Goal: Information Seeking & Learning: Learn about a topic

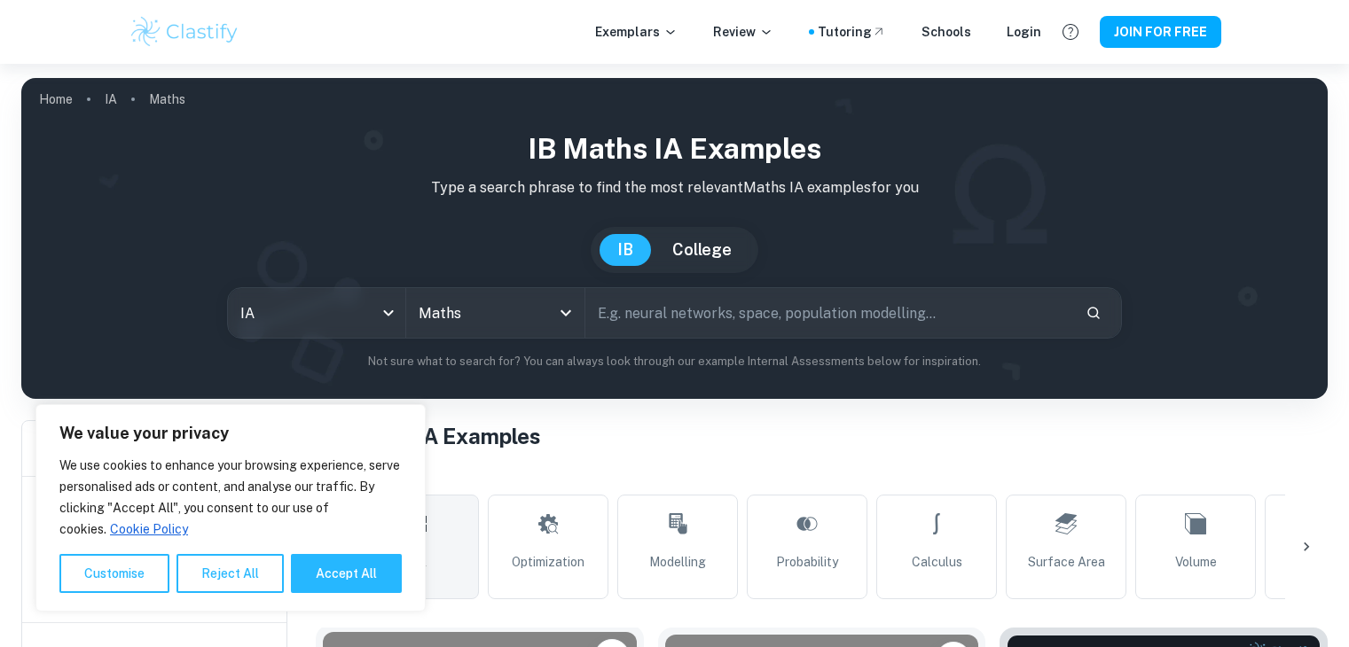
scroll to position [477, 0]
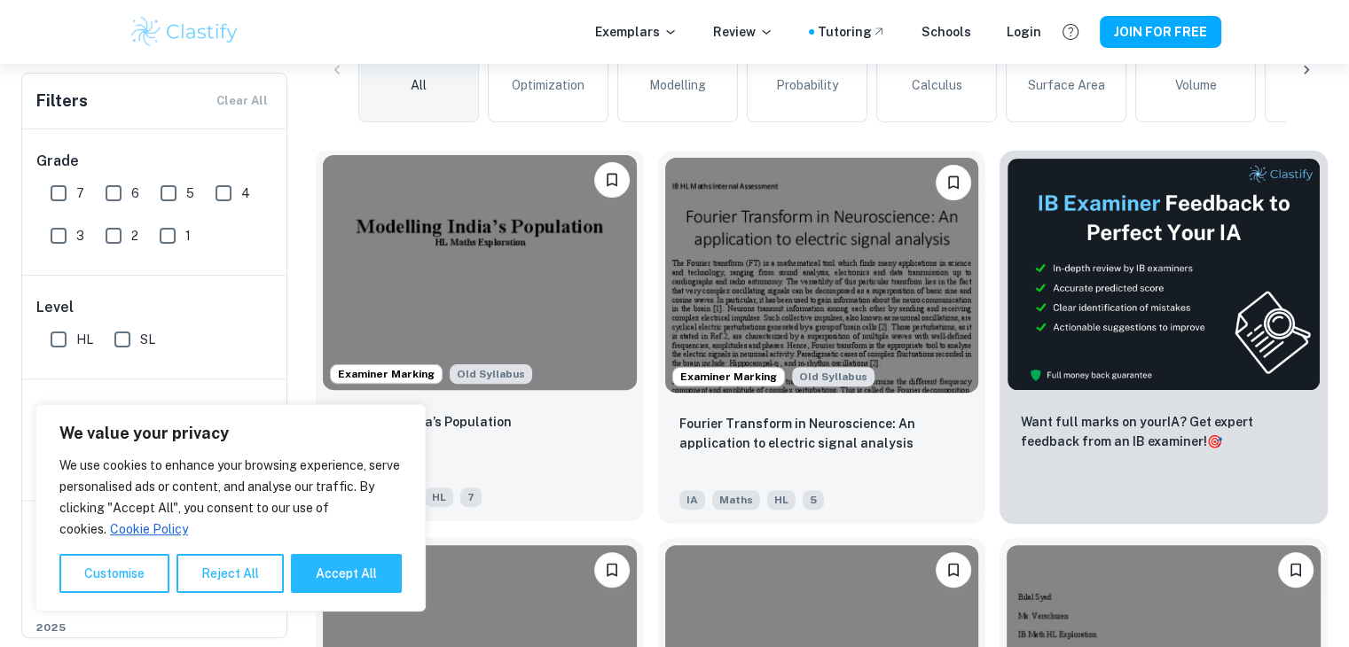
click at [514, 418] on div "Modelling India’s Population" at bounding box center [480, 442] width 286 height 60
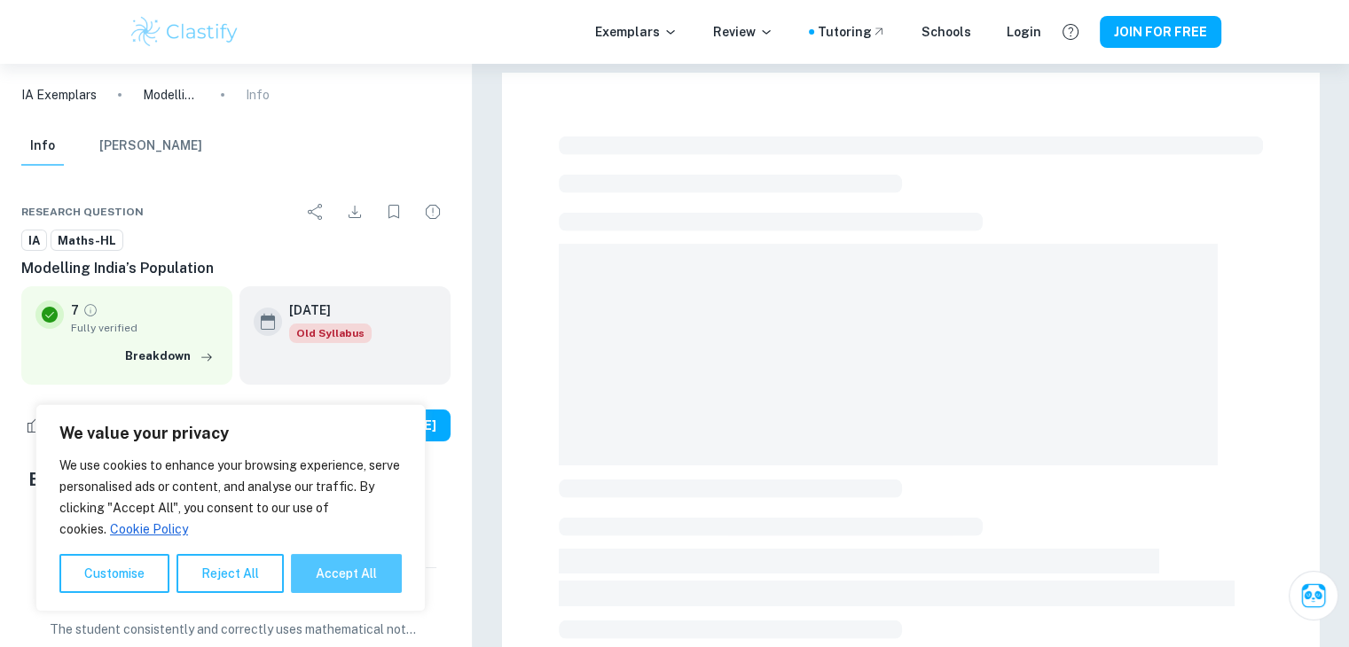
click at [317, 579] on button "Accept All" at bounding box center [346, 573] width 111 height 39
checkbox input "true"
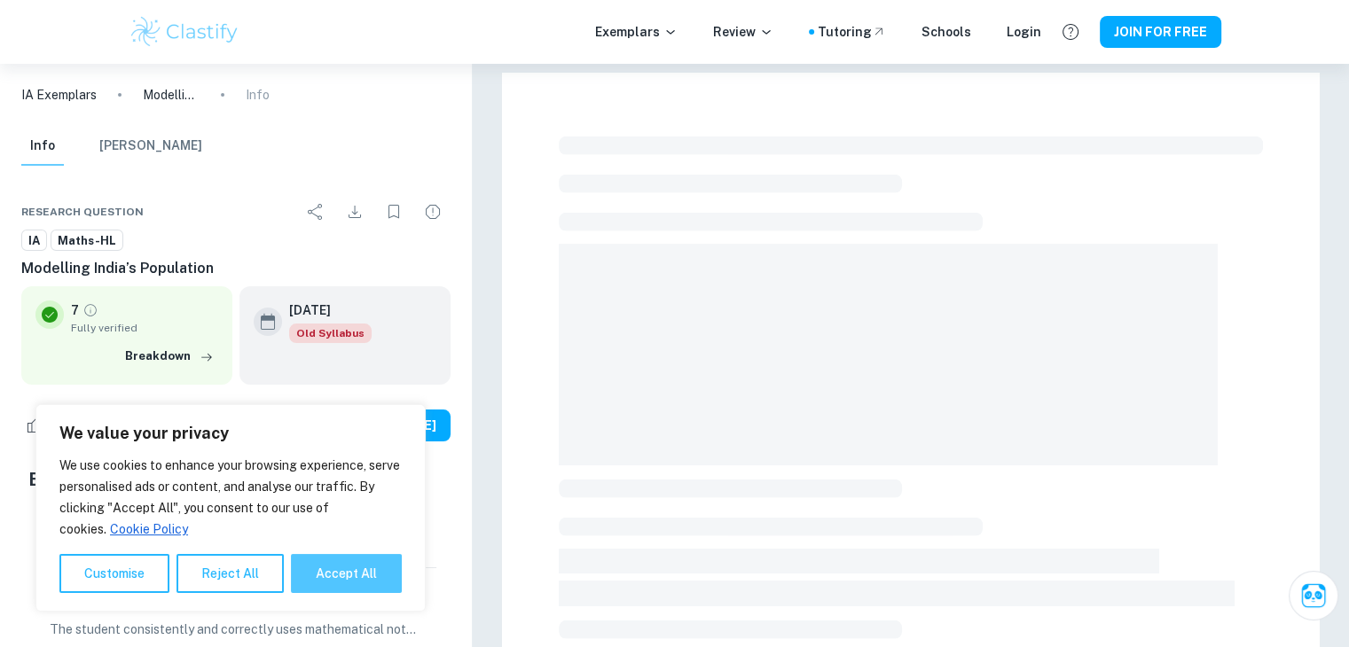
checkbox input "true"
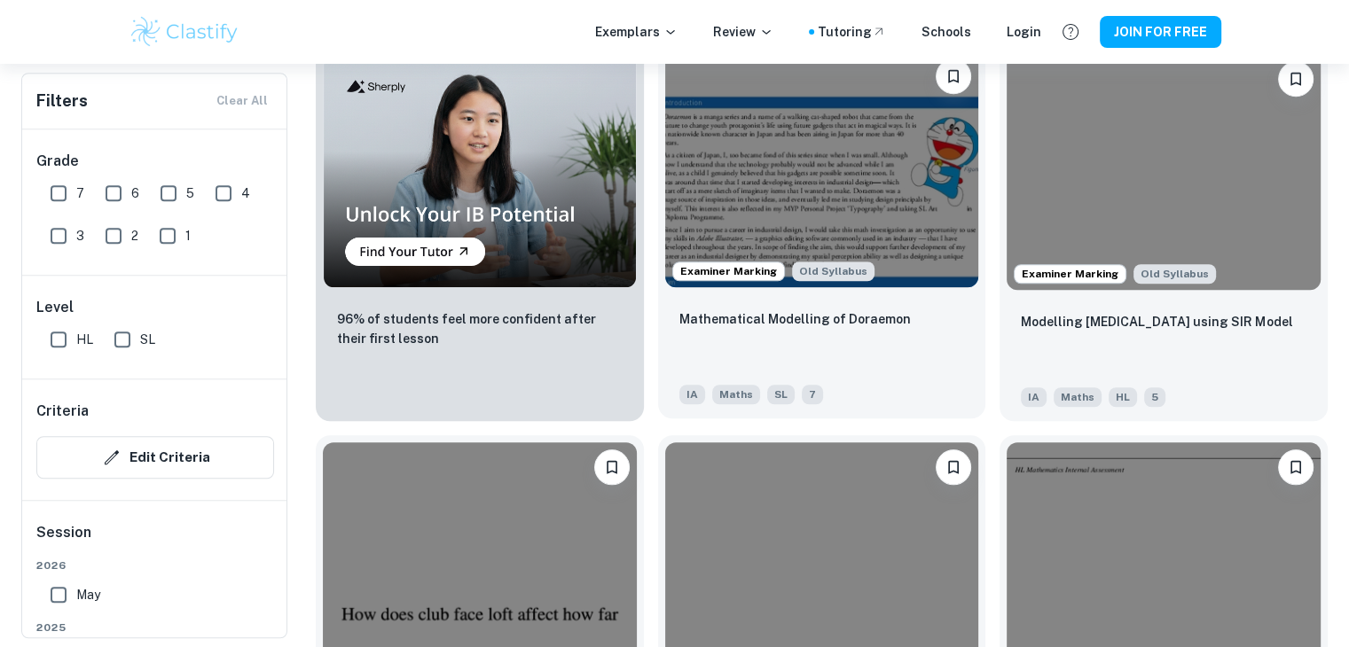
scroll to position [1357, 0]
